Goal: Task Accomplishment & Management: Use online tool/utility

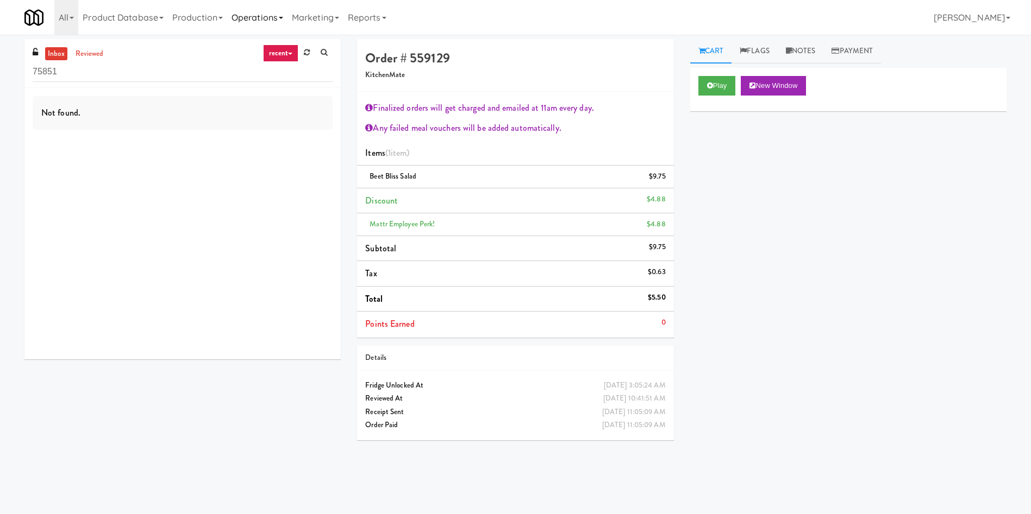
click at [236, 17] on link "Operations" at bounding box center [257, 17] width 60 height 35
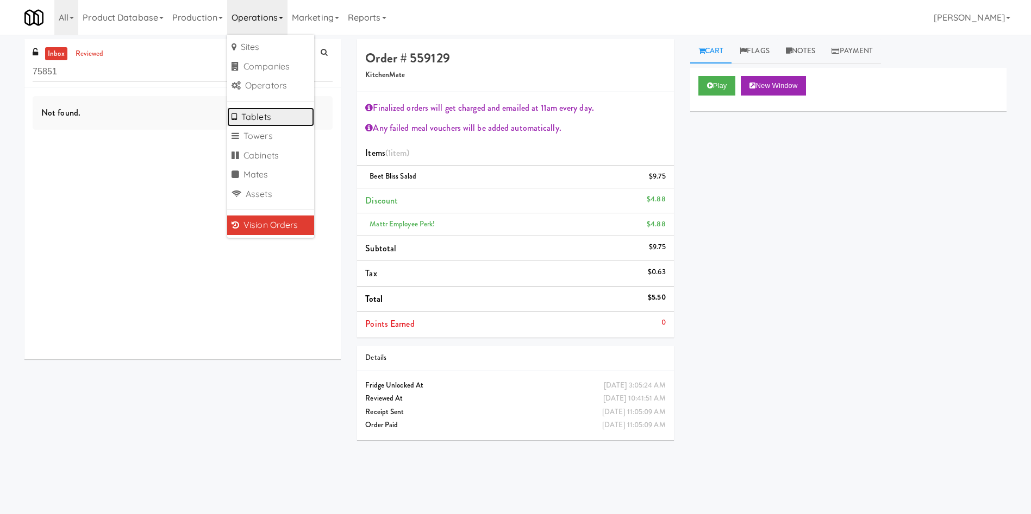
click at [279, 123] on link "Tablets" at bounding box center [270, 118] width 87 height 20
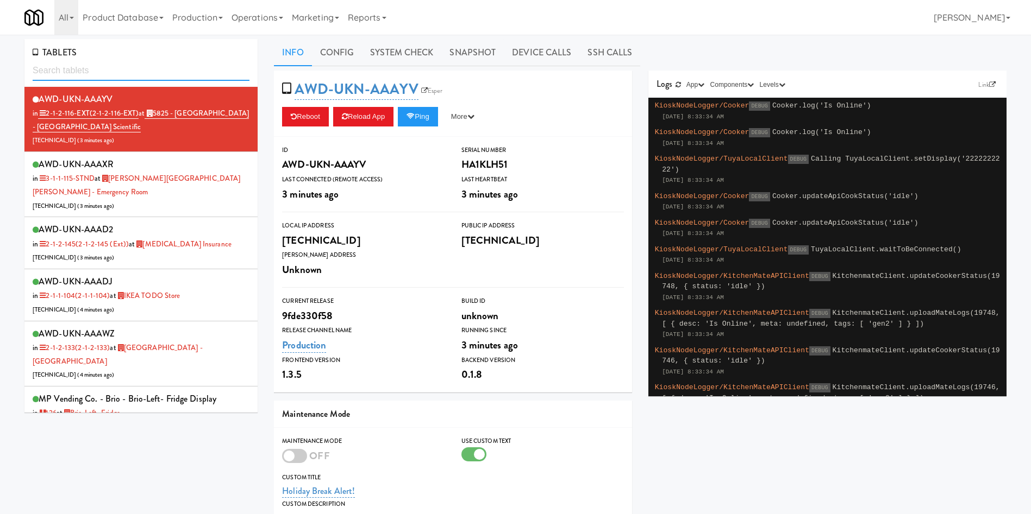
click at [178, 68] on input "text" at bounding box center [141, 71] width 217 height 20
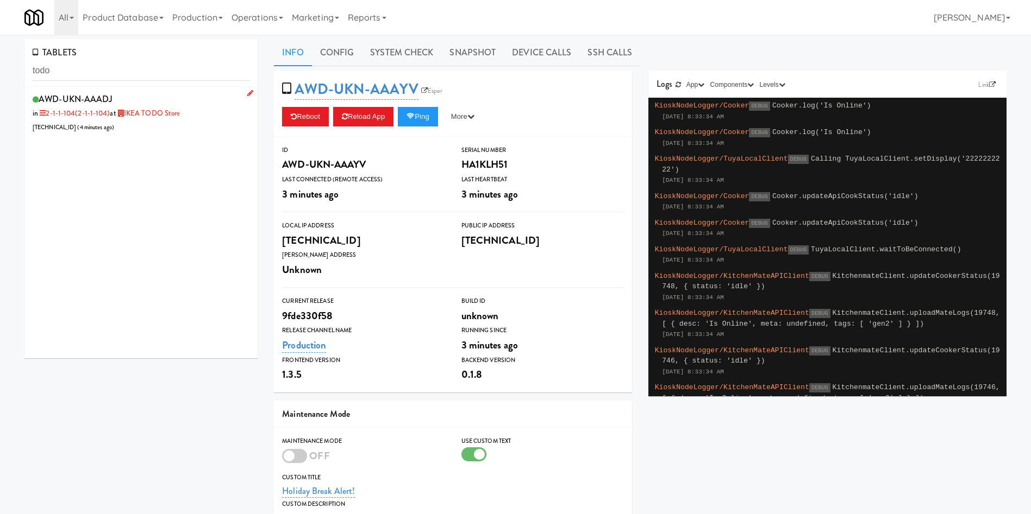
click at [185, 130] on div "AWD-UKN-AAADJ in 2-1-1-104 (2-1-1-104) at IKEA TODO Store [TECHNICAL_ID] ( 4 mi…" at bounding box center [141, 112] width 217 height 43
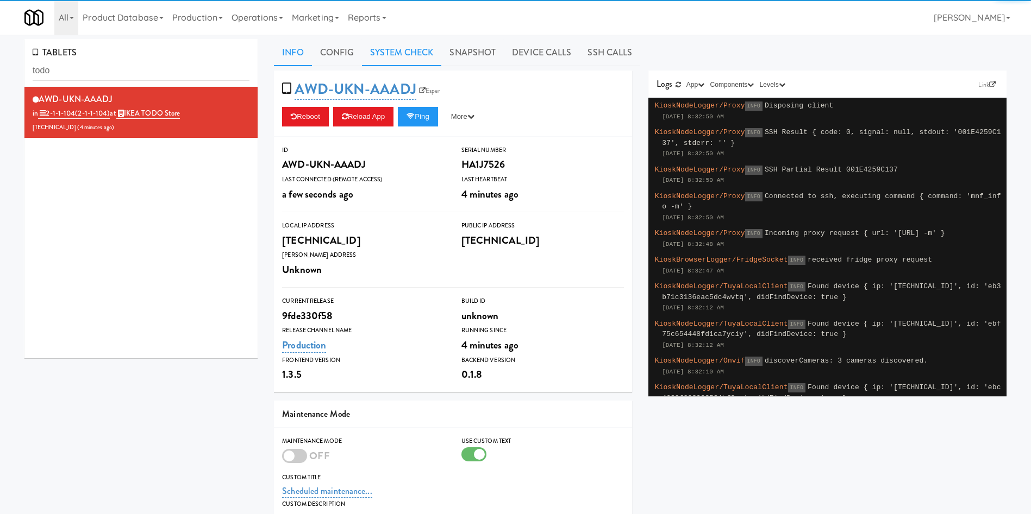
click at [423, 58] on link "System Check" at bounding box center [401, 52] width 79 height 27
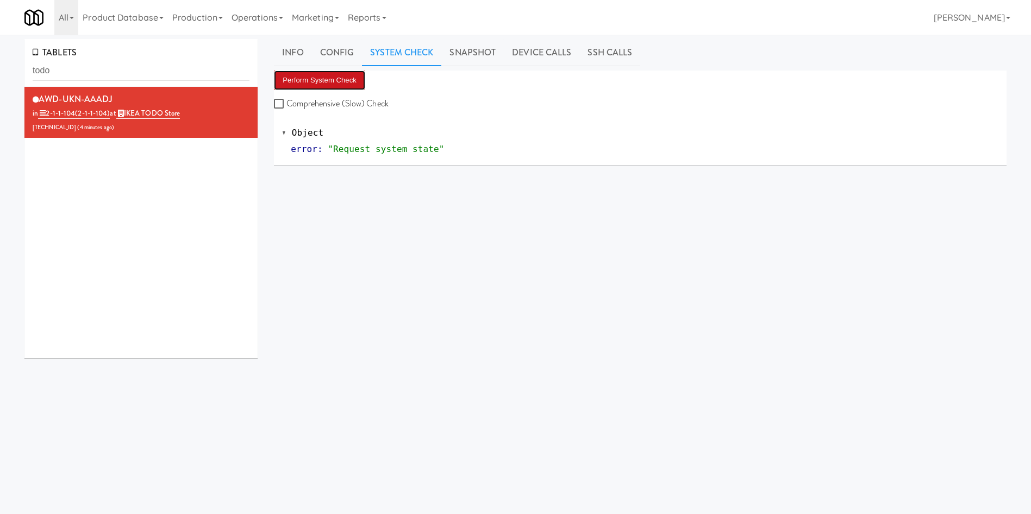
click at [348, 81] on button "Perform System Check" at bounding box center [319, 81] width 91 height 20
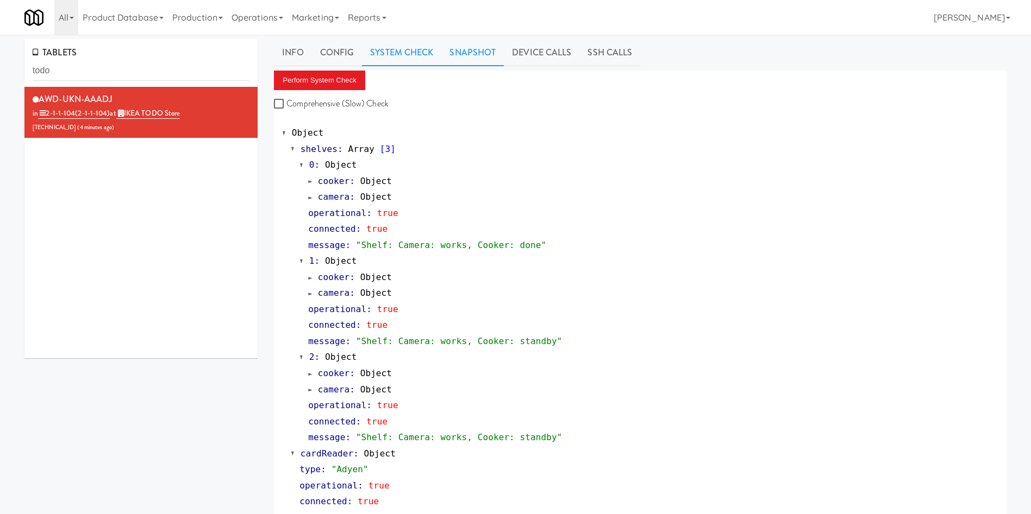
click at [495, 50] on link "Snapshot" at bounding box center [472, 52] width 62 height 27
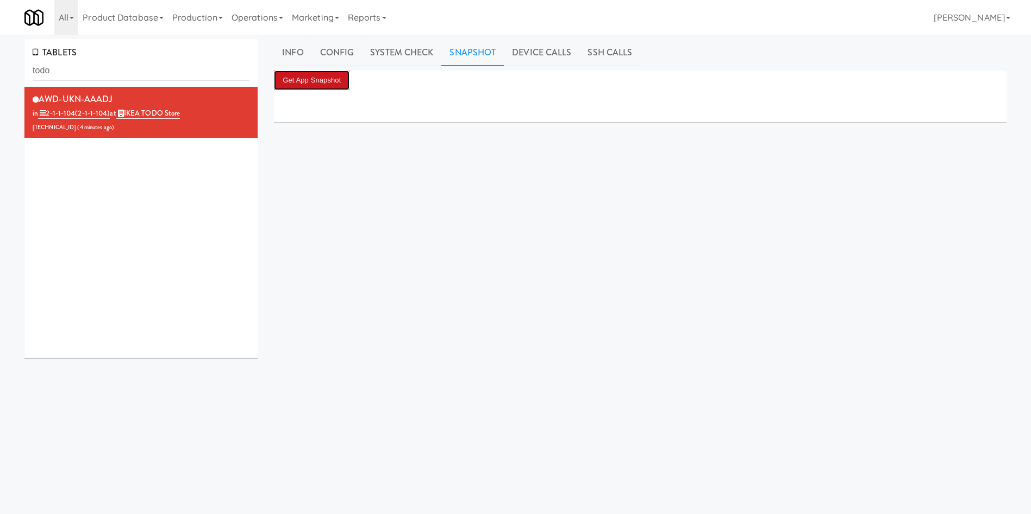
click at [289, 82] on button "Get App Snapshot" at bounding box center [312, 81] width 76 height 20
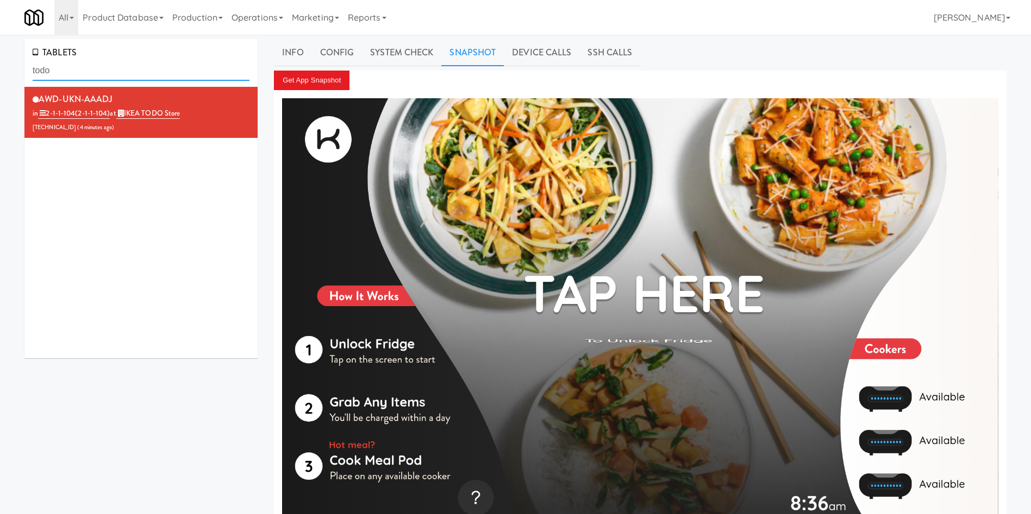
drag, startPoint x: 109, startPoint y: 72, endPoint x: 0, endPoint y: 52, distance: 110.6
click at [0, 52] on div "TABLETS todo AWD-UKN-AAADJ in 2-1-1-104 (2-1-1-104) at IKEA TODO Store 205.150.…" at bounding box center [515, 291] width 1031 height 505
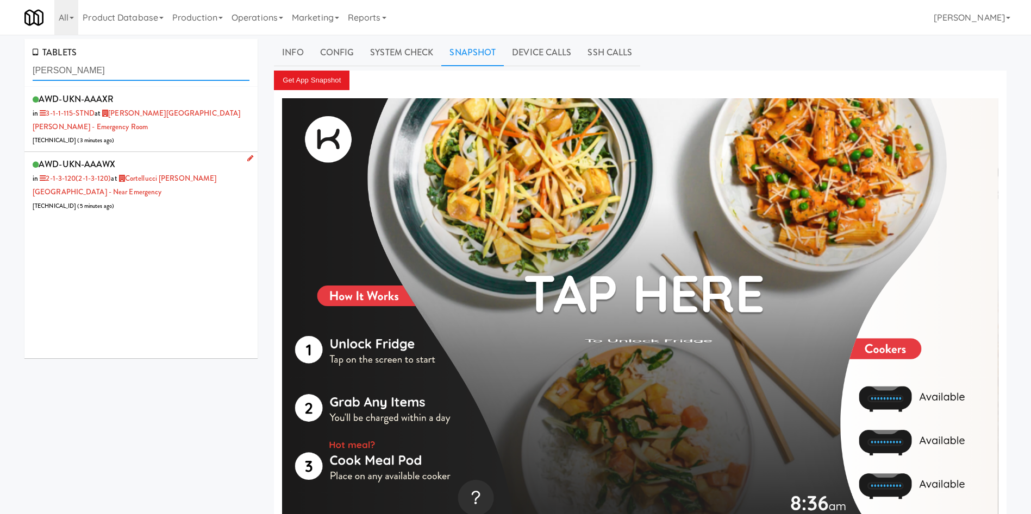
type input "macke"
click at [162, 193] on div "AWD-UKN-AAAWX in 2-1-3-120 (2-1-3-120) at Cortellucci Vaughan Hospital - near E…" at bounding box center [141, 184] width 217 height 56
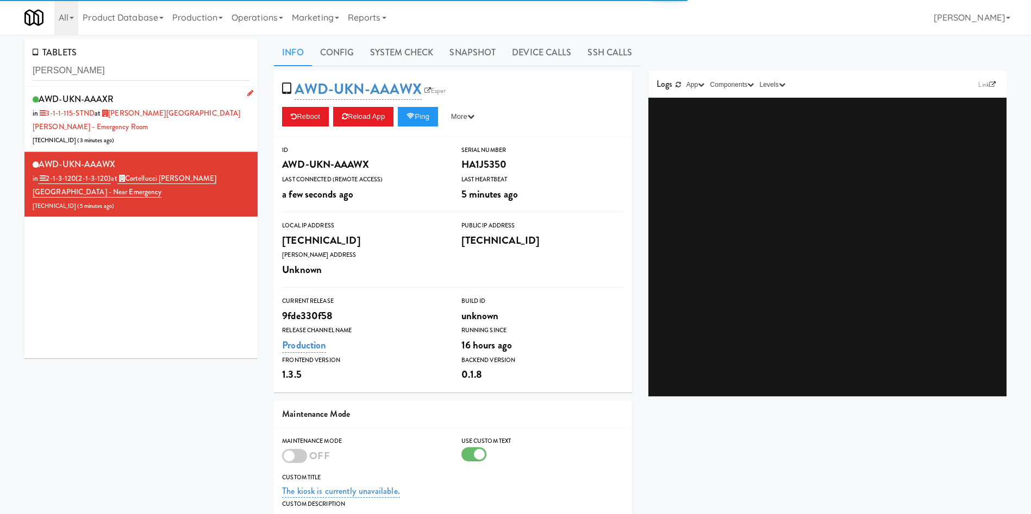
click at [172, 139] on div "AWD-UKN-AAAXR in 3-1-1-115-STND at Mackenzie Richmond Hill Hospital - Emergency…" at bounding box center [141, 119] width 217 height 56
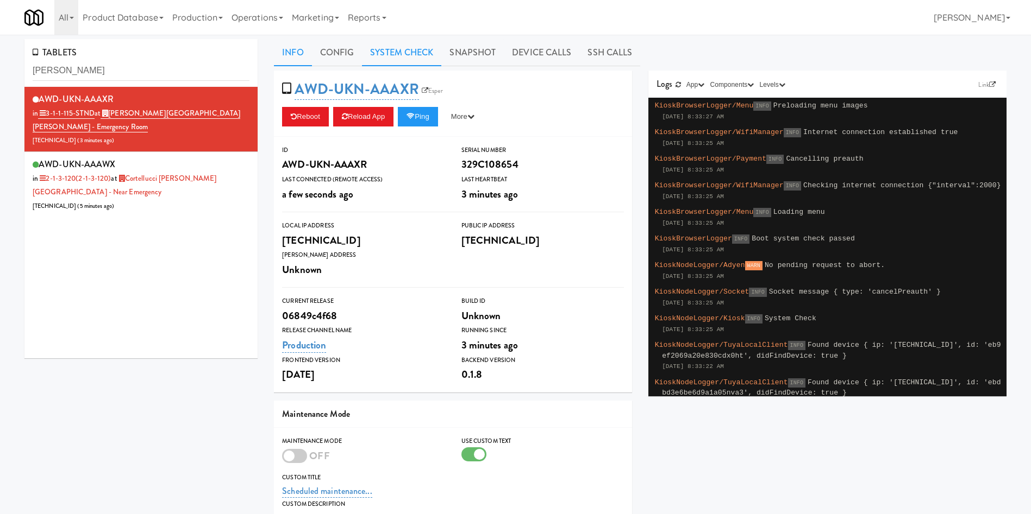
click at [419, 52] on link "System Check" at bounding box center [401, 52] width 79 height 27
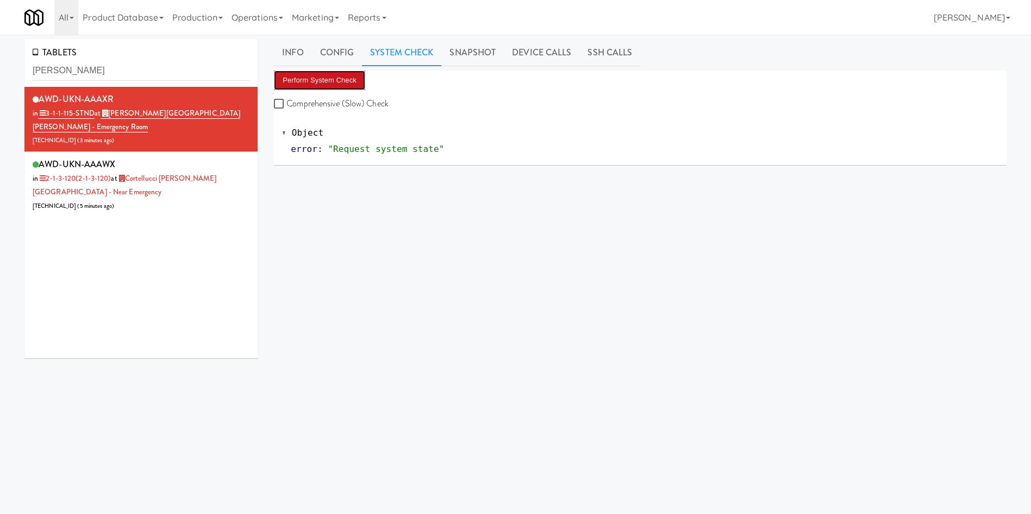
click at [343, 76] on button "Perform System Check" at bounding box center [319, 81] width 91 height 20
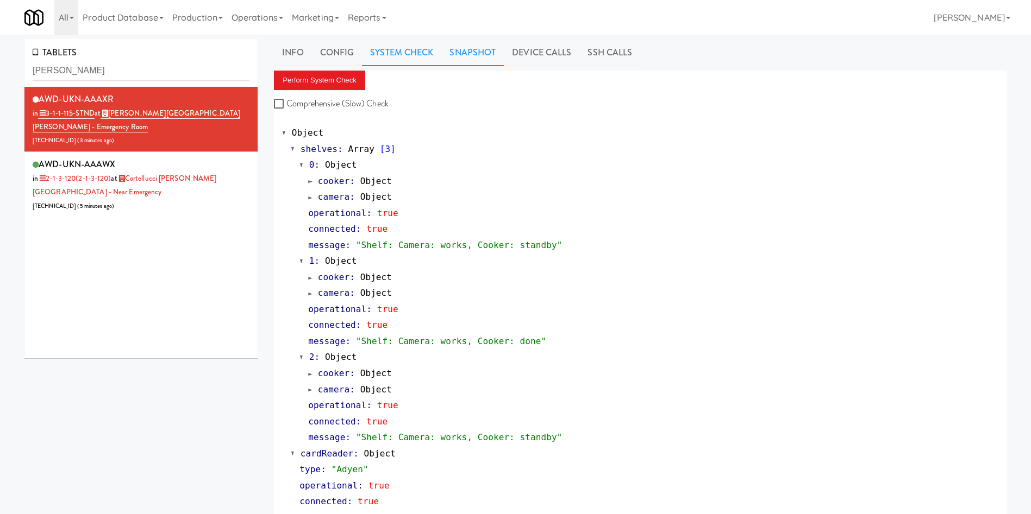
click at [475, 56] on link "Snapshot" at bounding box center [472, 52] width 62 height 27
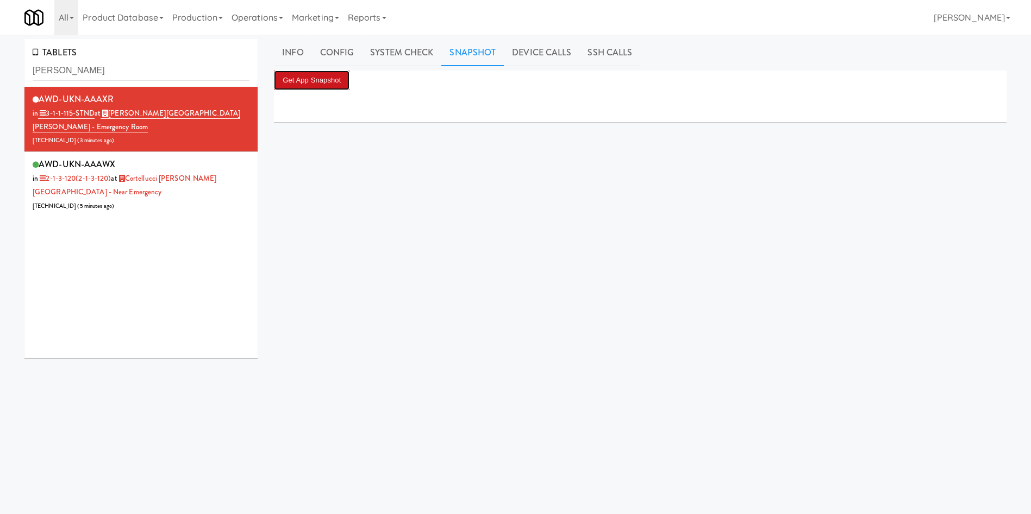
click at [332, 76] on button "Get App Snapshot" at bounding box center [312, 81] width 76 height 20
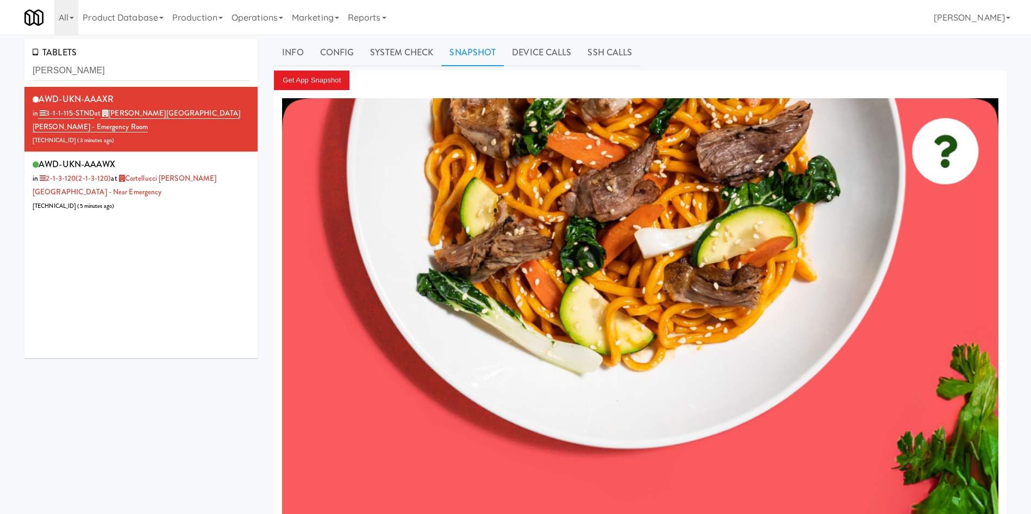
drag, startPoint x: 114, startPoint y: 289, endPoint x: 355, endPoint y: 289, distance: 240.7
click at [114, 289] on div "AWD-UKN-AAAXR in 3-1-1-115-STND at Mackenzie Richmond Hill Hospital - Emergency…" at bounding box center [140, 223] width 233 height 272
click at [134, 284] on div "AWD-UKN-AAAXR in 3-1-1-115-STND at Mackenzie Richmond Hill Hospital - Emergency…" at bounding box center [140, 223] width 233 height 272
drag, startPoint x: 118, startPoint y: 126, endPoint x: 112, endPoint y: 115, distance: 12.9
click at [112, 115] on div "AWD-UKN-AAAXR in 3-1-1-115-STND at Mackenzie Richmond Hill Hospital - Emergency…" at bounding box center [141, 119] width 217 height 56
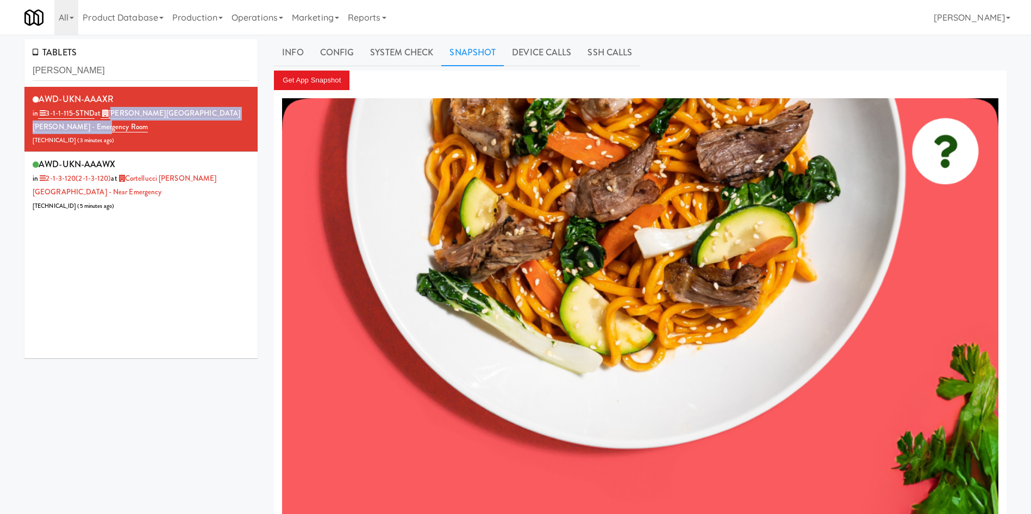
copy link "Mackenzie Richmond Hill Hospital - Emergency Room"
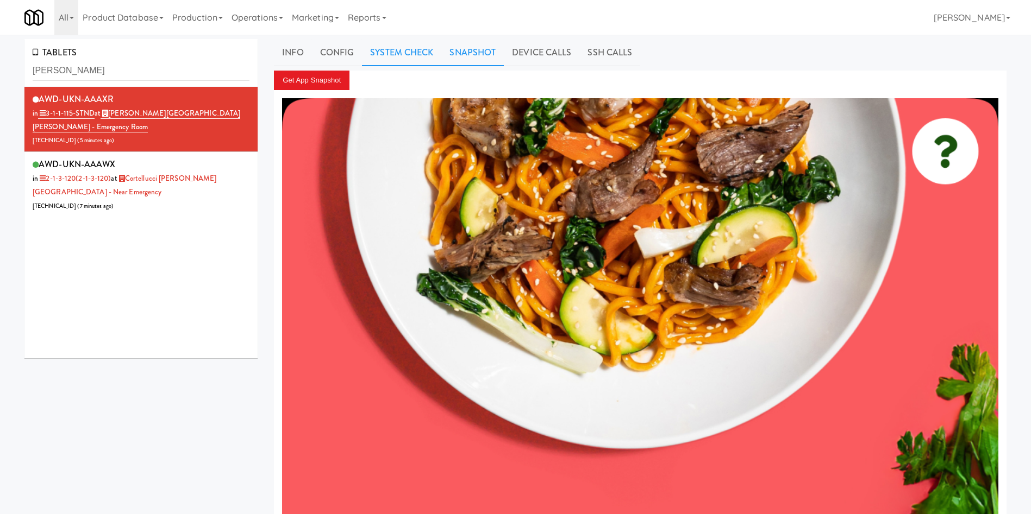
click at [408, 53] on link "System Check" at bounding box center [401, 52] width 79 height 27
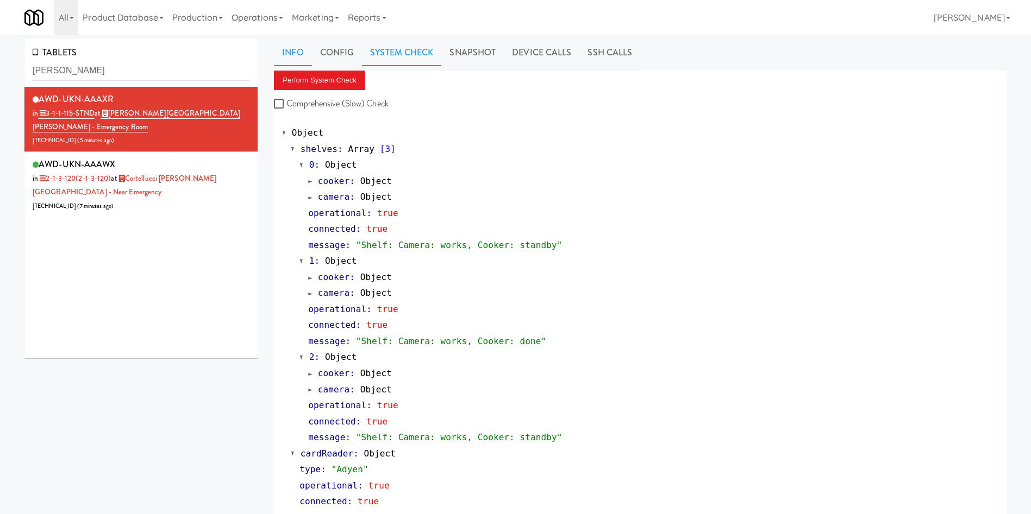
click at [302, 52] on link "Info" at bounding box center [292, 52] width 37 height 27
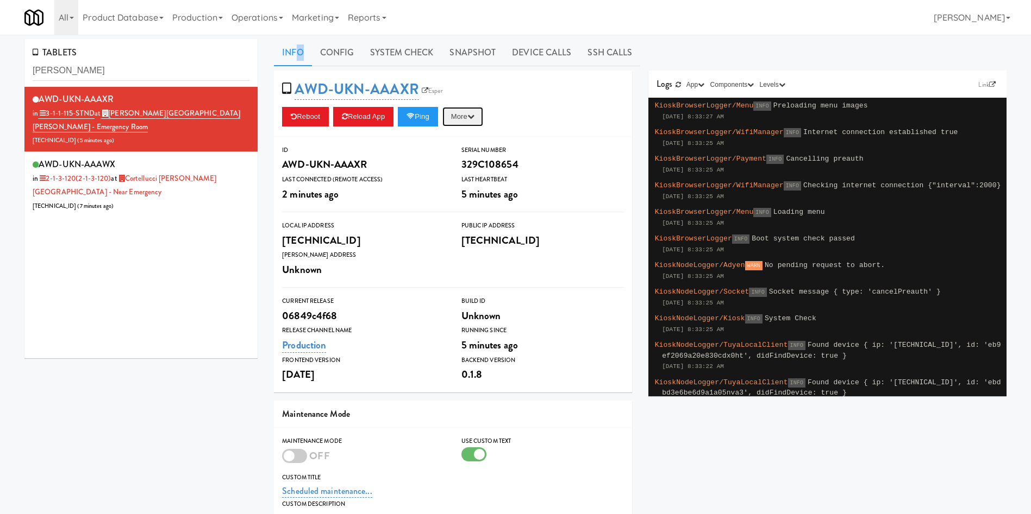
click at [457, 115] on button "More" at bounding box center [462, 117] width 41 height 20
click at [466, 155] on link "Restart Server" at bounding box center [437, 158] width 99 height 20
drag, startPoint x: 109, startPoint y: 71, endPoint x: 0, endPoint y: 12, distance: 123.5
click at [0, 35] on body "Okay Okay Select date: previous 2025-Oct next Su Mo Tu We Th Fr Sa 28 29 30 1 2…" at bounding box center [515, 292] width 1031 height 514
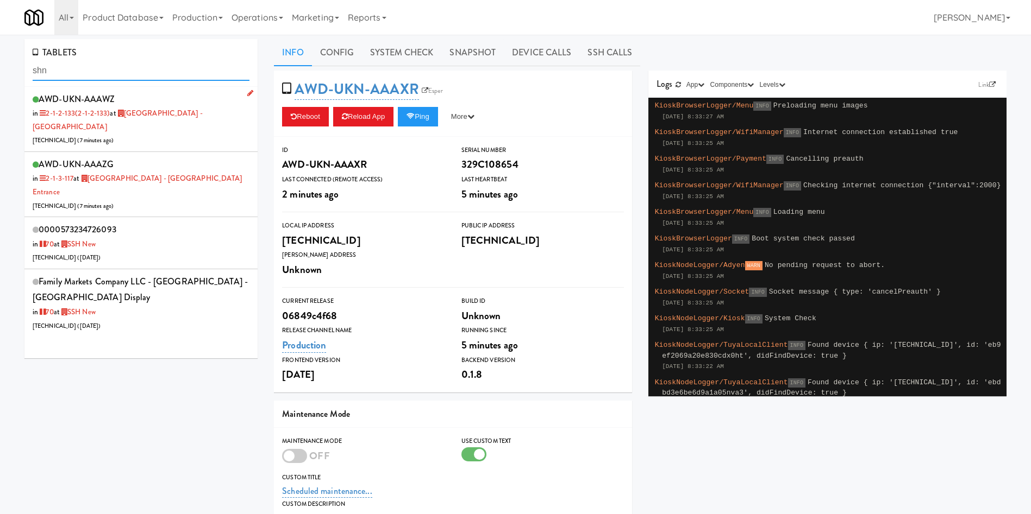
type input "shn"
click at [198, 140] on div "AWD-UKN-AAAWZ in 2-1-2-133 (2-1-2-133) at Scarborough Birchmount Hospital - Mai…" at bounding box center [141, 119] width 217 height 56
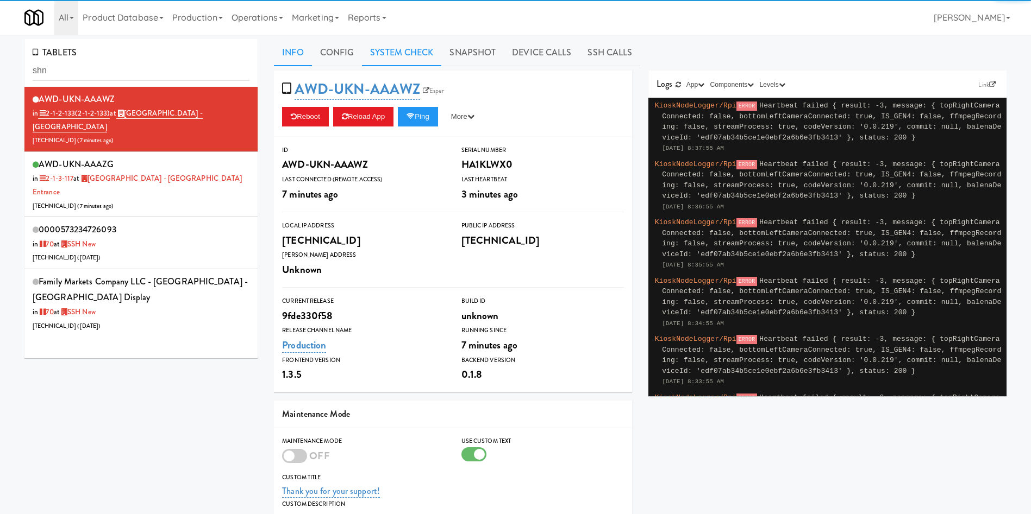
click at [409, 41] on link "System Check" at bounding box center [401, 52] width 79 height 27
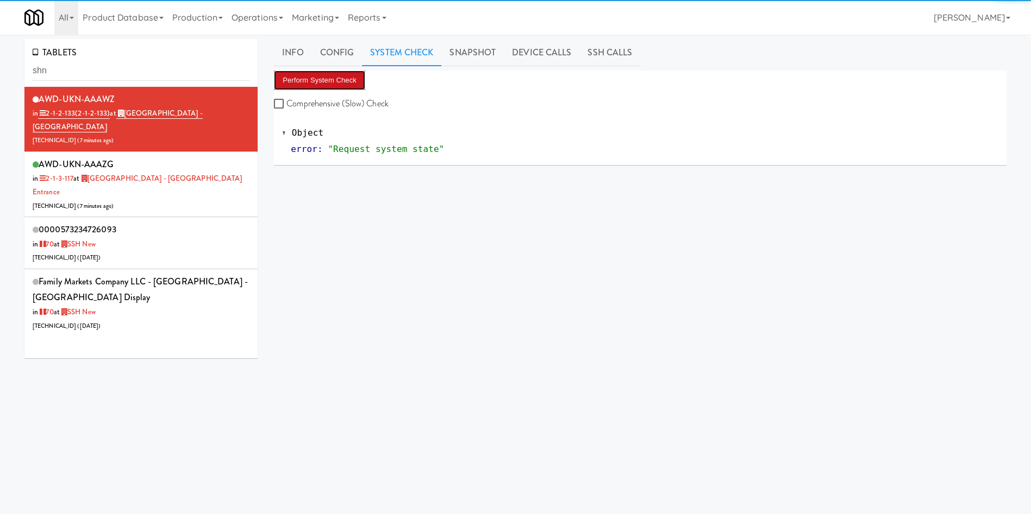
click at [341, 79] on button "Perform System Check" at bounding box center [319, 81] width 91 height 20
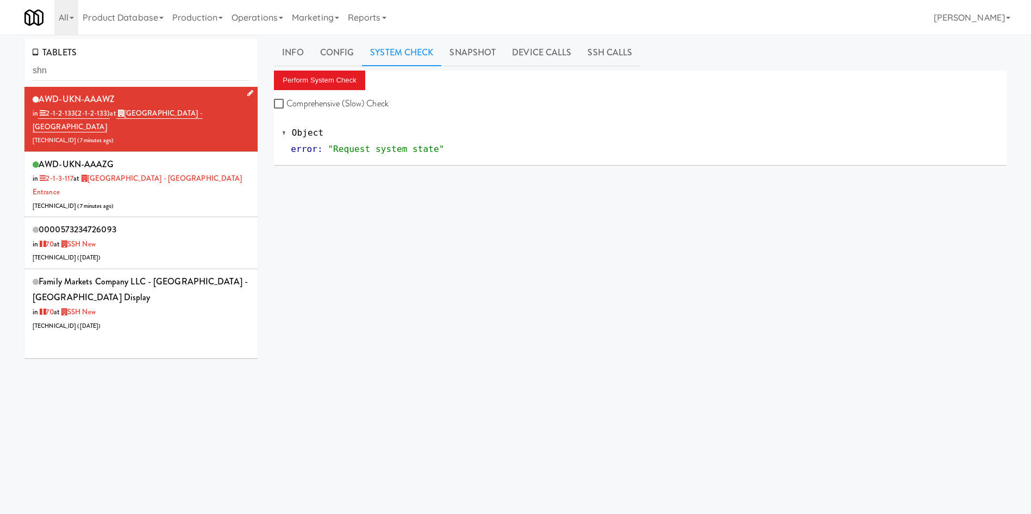
drag, startPoint x: 122, startPoint y: 124, endPoint x: 127, endPoint y: 115, distance: 10.2
click at [127, 115] on div "AWD-UKN-AAAWZ in 2-1-2-133 (2-1-2-133) at Scarborough Birchmount Hospital - Mai…" at bounding box center [141, 119] width 217 height 56
copy link "Scarborough Birchmount Hospital - Main Lobby"
click at [409, 274] on div "Perform System Check Comprehensive (Slow) Check Object error : "Request system …" at bounding box center [640, 274] width 732 height 407
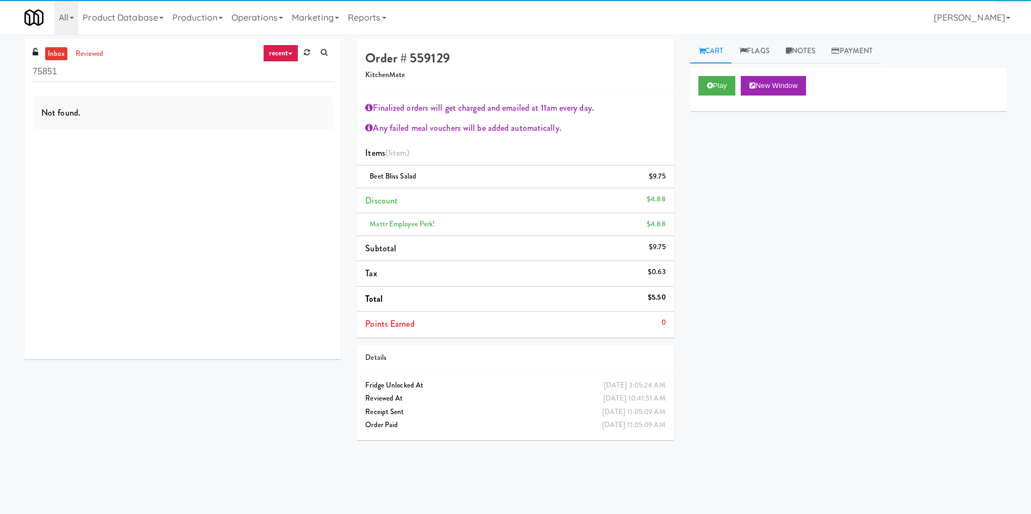
drag, startPoint x: 181, startPoint y: 78, endPoint x: 0, endPoint y: 78, distance: 180.9
click at [0, 78] on div "inbox reviewed recent all unclear take inventory issue suspicious failed recent…" at bounding box center [515, 257] width 1031 height 436
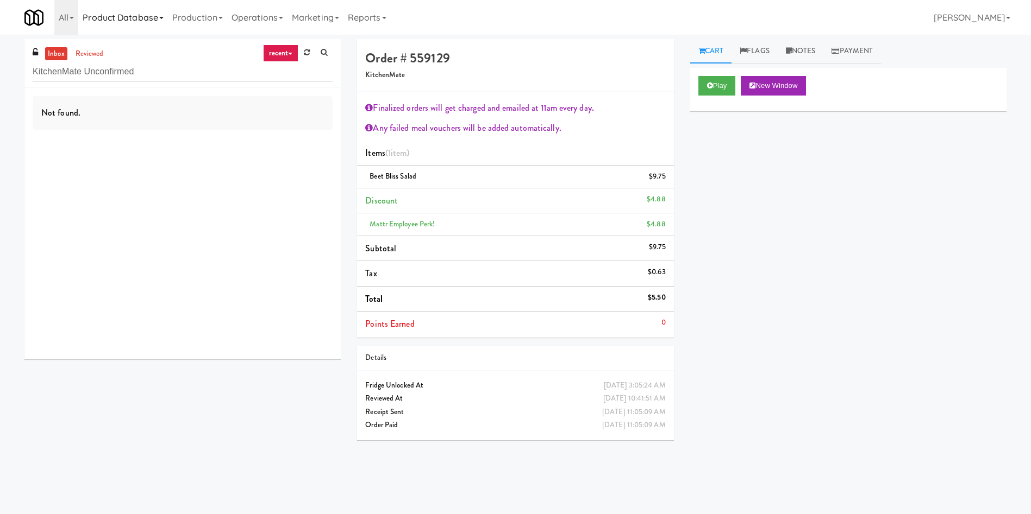
type input "KitchenMate Unconfirmed"
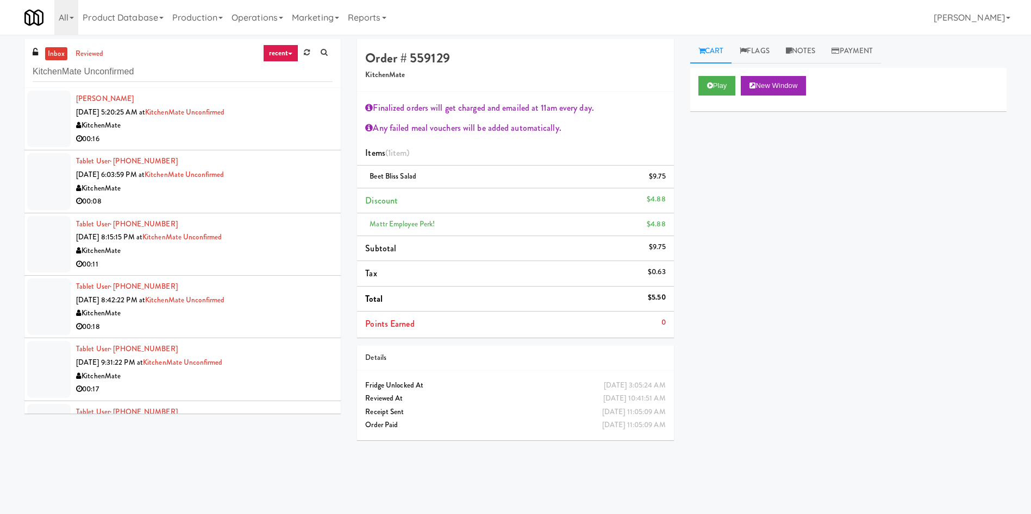
click at [52, 105] on div at bounding box center [48, 119] width 43 height 56
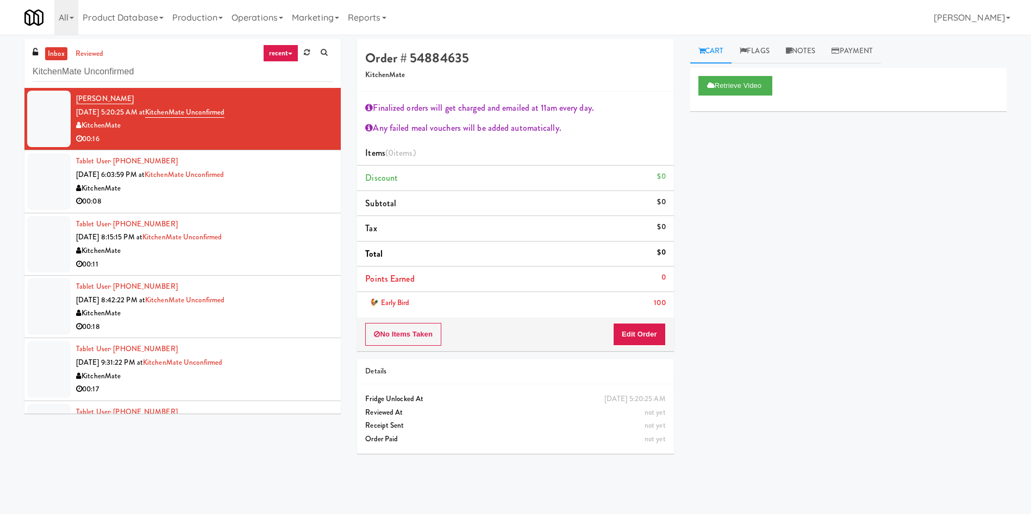
click at [33, 187] on div at bounding box center [48, 181] width 43 height 56
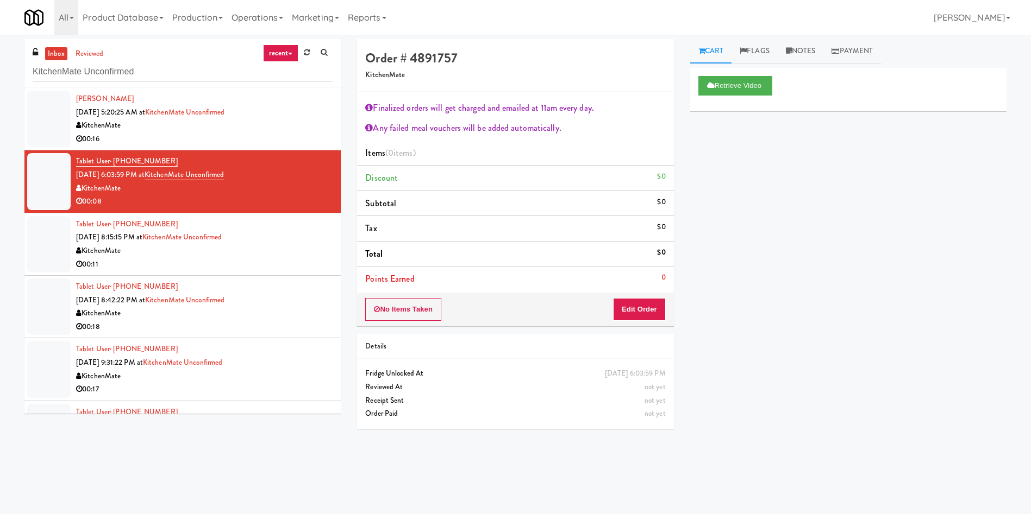
click at [45, 246] on div at bounding box center [48, 244] width 43 height 56
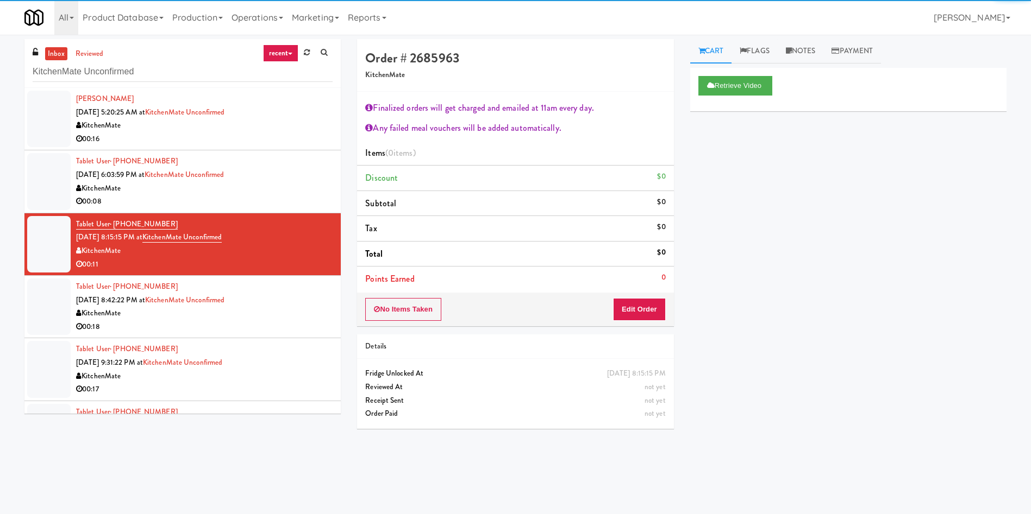
scroll to position [81, 0]
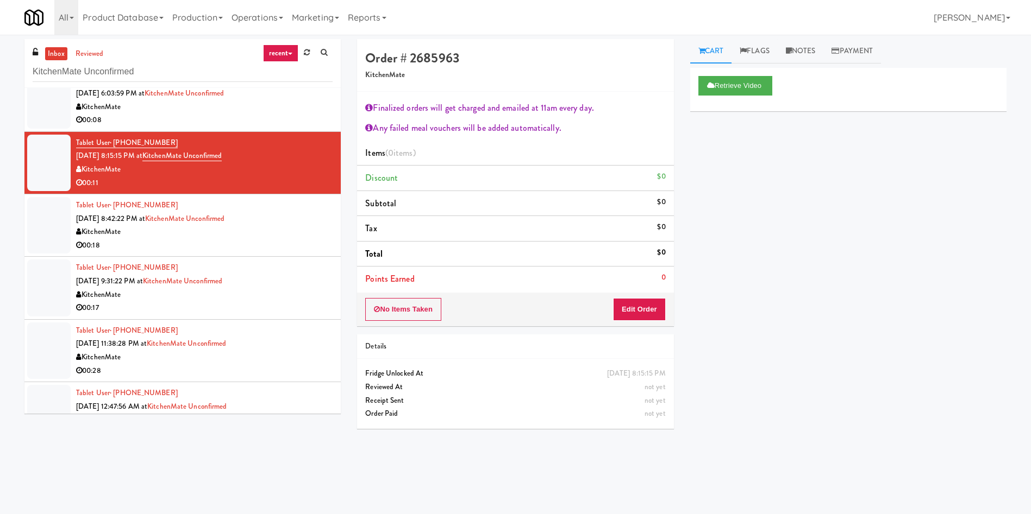
click at [46, 225] on div at bounding box center [48, 225] width 43 height 56
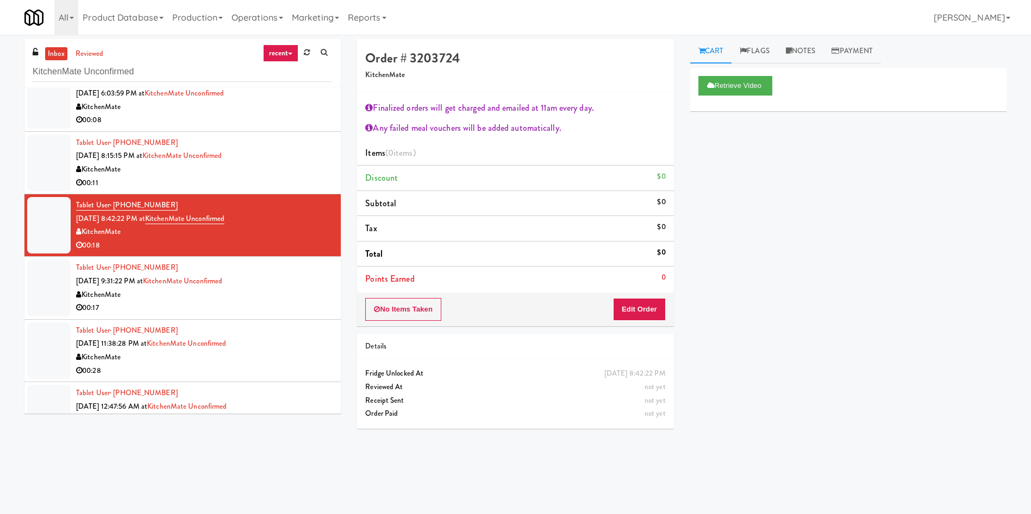
click at [52, 284] on div at bounding box center [48, 288] width 43 height 56
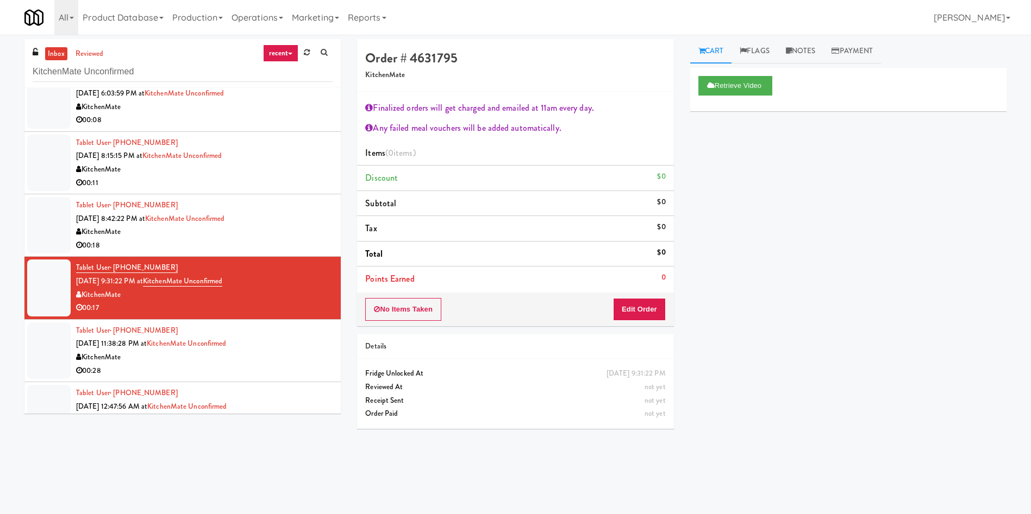
click at [59, 348] on div at bounding box center [48, 351] width 43 height 56
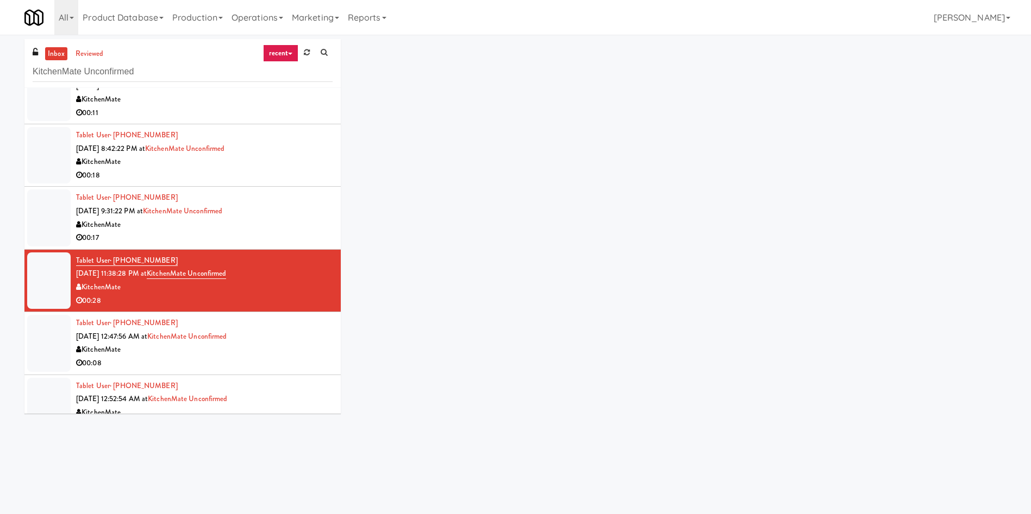
scroll to position [237, 0]
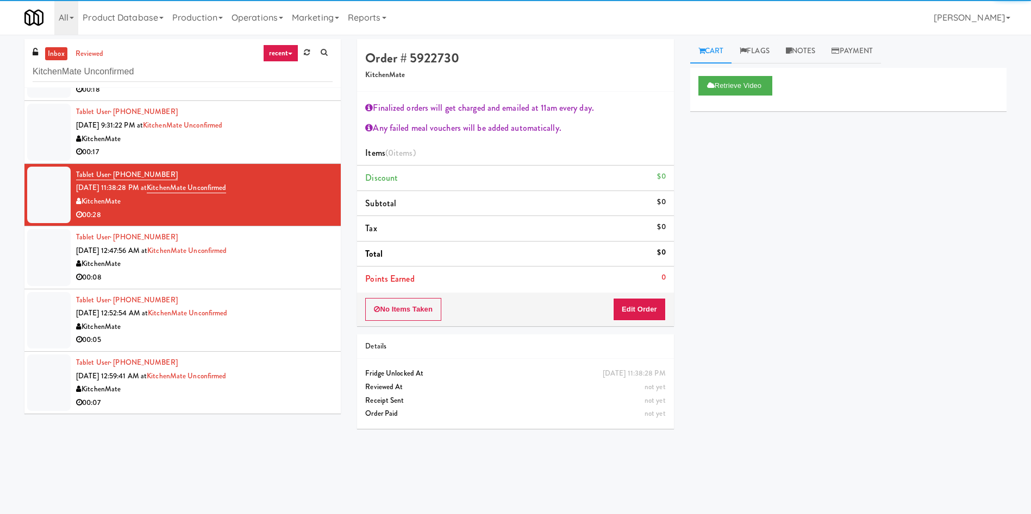
click at [51, 275] on div at bounding box center [48, 257] width 43 height 56
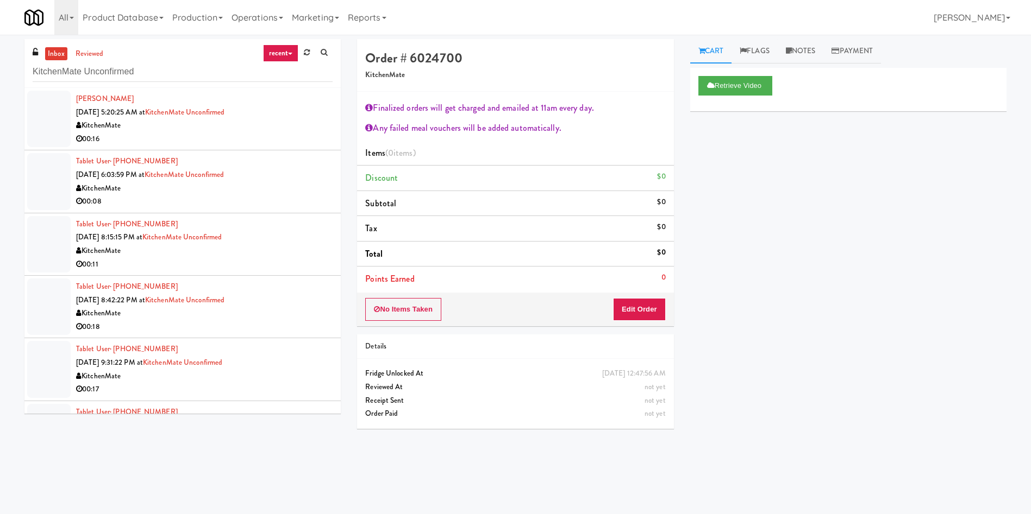
click at [54, 117] on div at bounding box center [48, 119] width 43 height 56
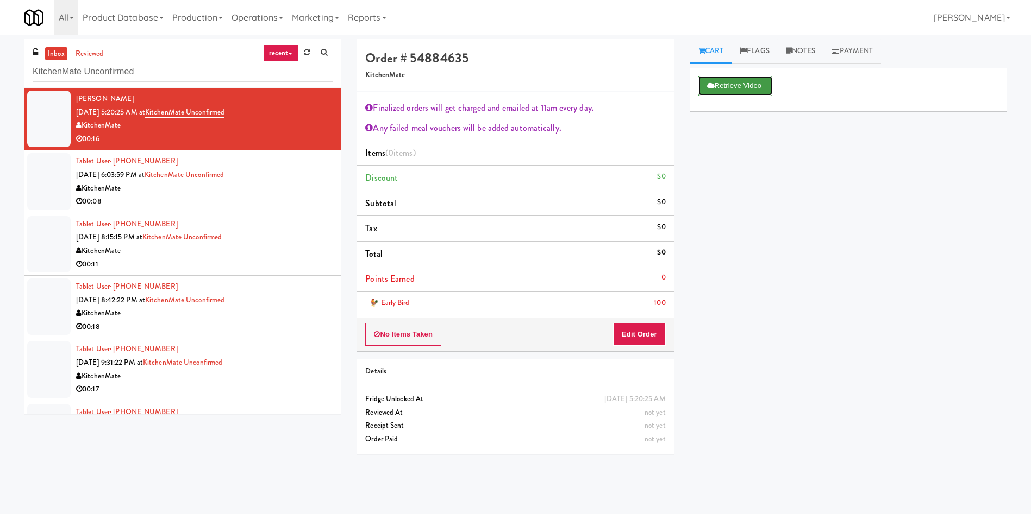
click at [743, 85] on button "Retrieve Video" at bounding box center [735, 86] width 74 height 20
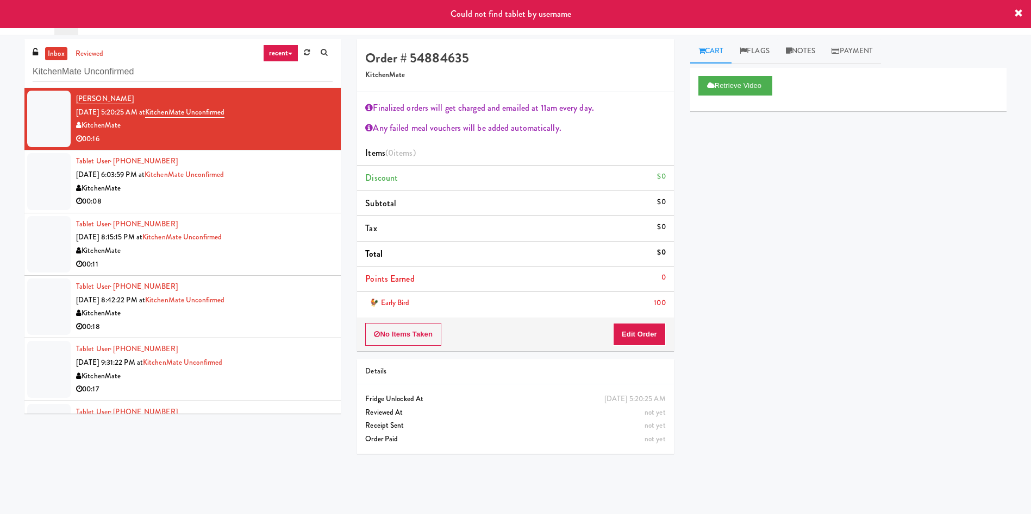
click at [47, 192] on div at bounding box center [48, 181] width 43 height 56
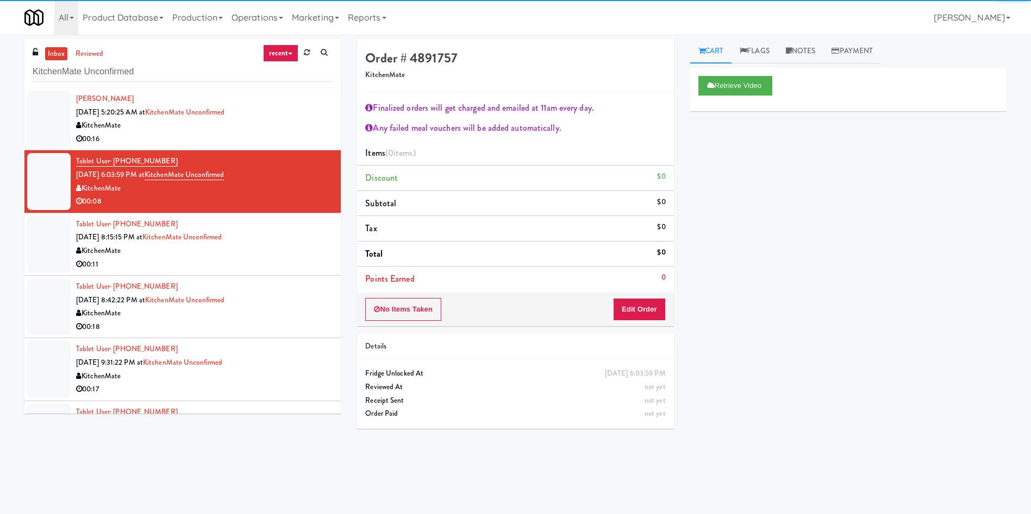
click at [54, 236] on div at bounding box center [48, 244] width 43 height 56
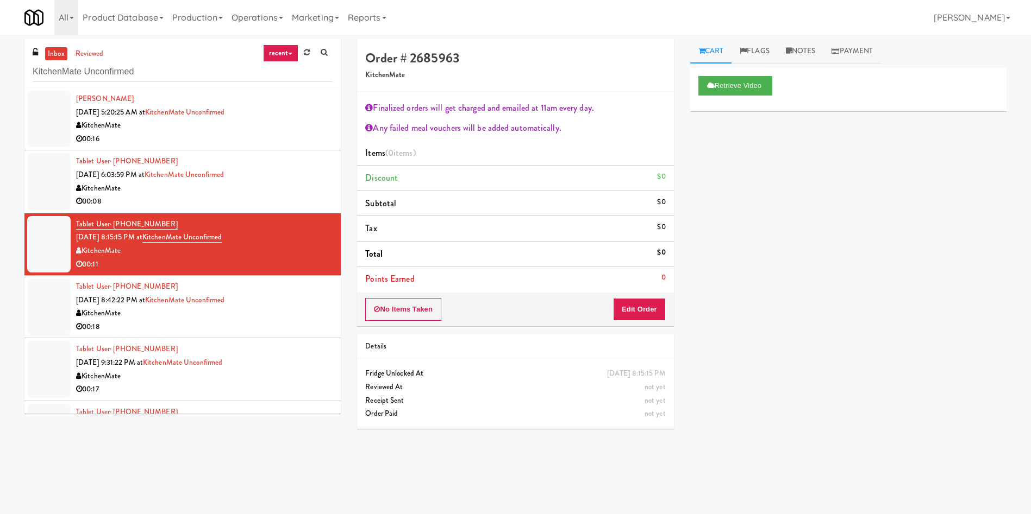
scroll to position [163, 0]
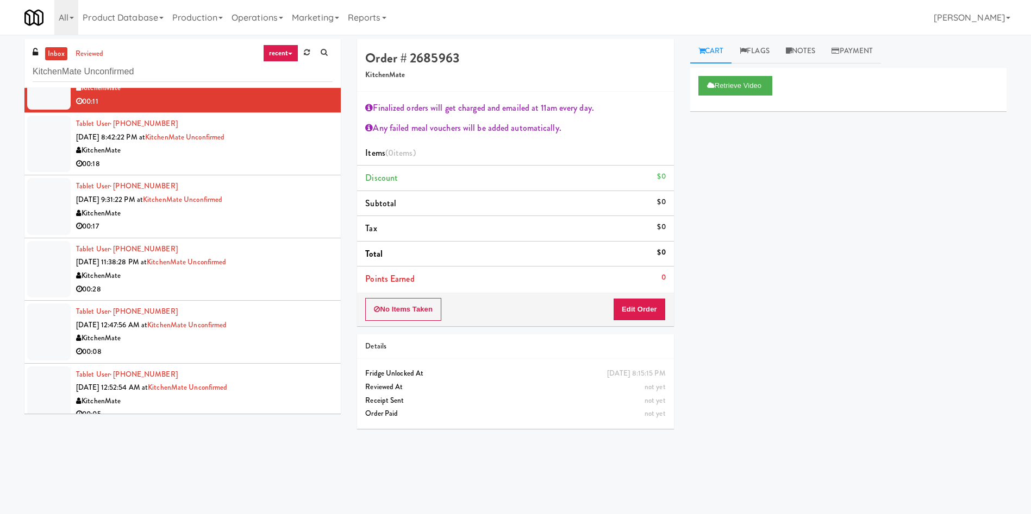
click at [63, 229] on div at bounding box center [48, 206] width 43 height 56
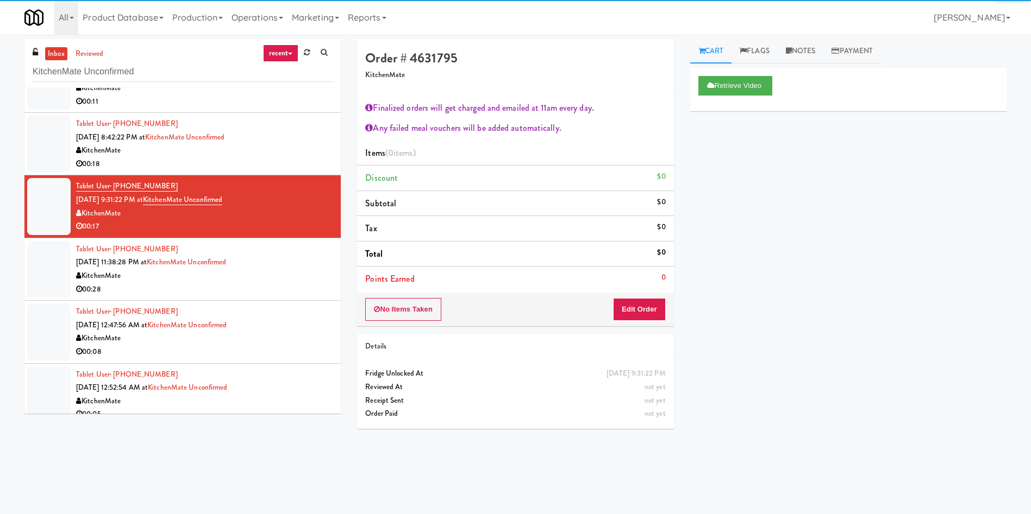
click at [64, 272] on div at bounding box center [48, 269] width 43 height 56
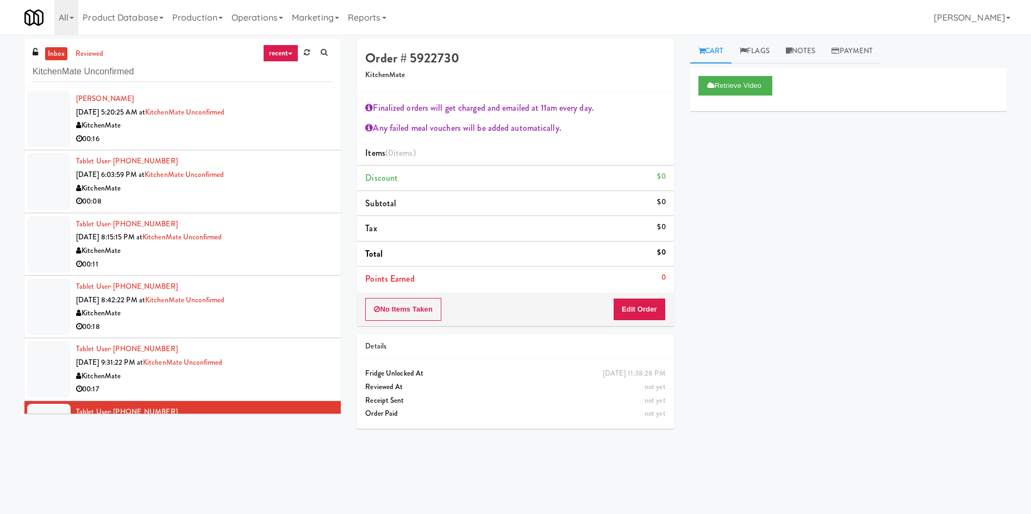
click at [70, 143] on div at bounding box center [48, 119] width 43 height 56
